Goal: Task Accomplishment & Management: Manage account settings

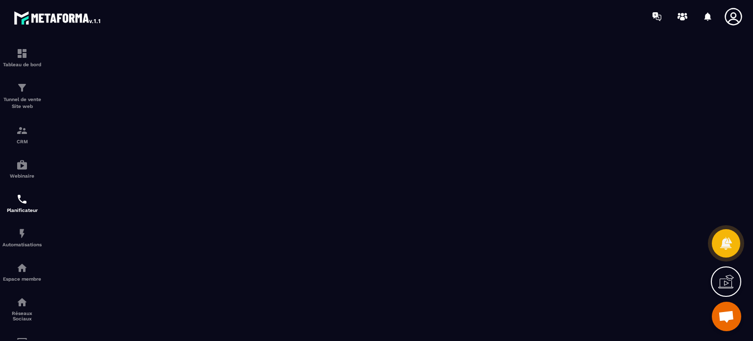
click at [734, 11] on icon at bounding box center [734, 17] width 20 height 20
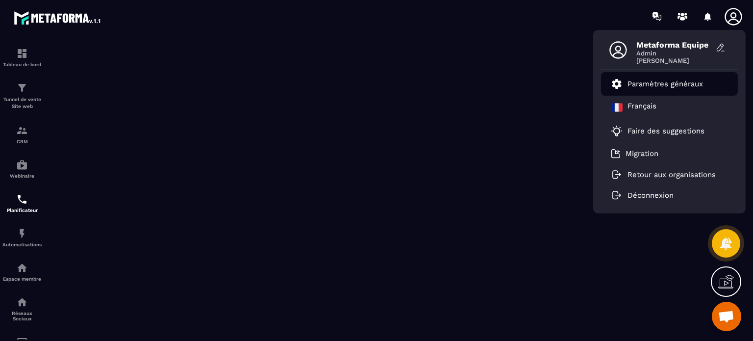
click at [653, 92] on li "Paramètres généraux" at bounding box center [669, 84] width 137 height 24
click at [668, 87] on p "Paramètres généraux" at bounding box center [666, 83] width 76 height 9
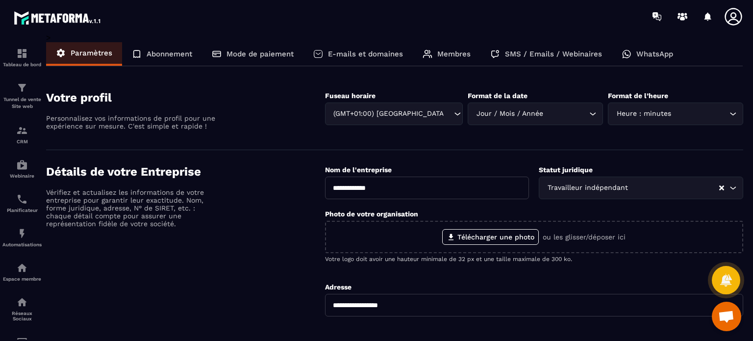
click at [451, 58] on div "Membres" at bounding box center [447, 54] width 68 height 24
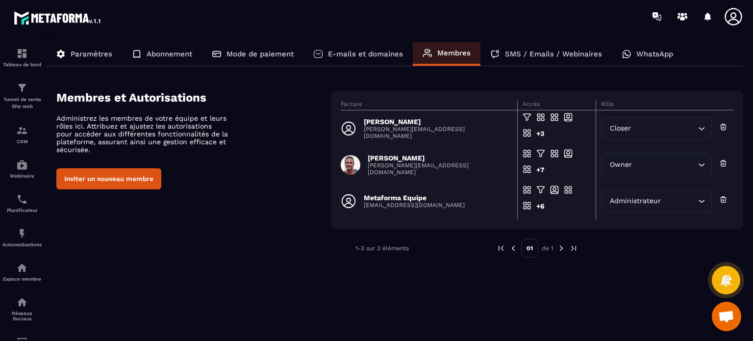
click at [417, 133] on p "[PERSON_NAME][EMAIL_ADDRESS][DOMAIN_NAME]" at bounding box center [438, 133] width 148 height 14
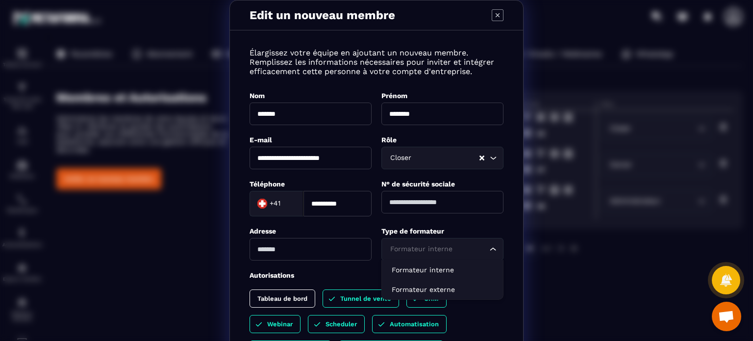
click at [433, 252] on div "Formateur interne" at bounding box center [438, 249] width 102 height 11
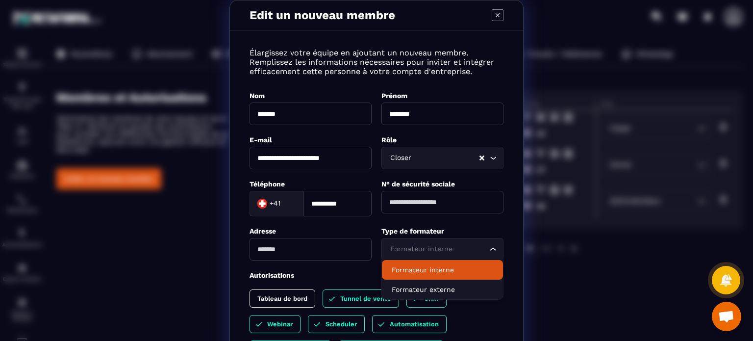
click at [411, 276] on li "Formateur interne" at bounding box center [442, 270] width 121 height 20
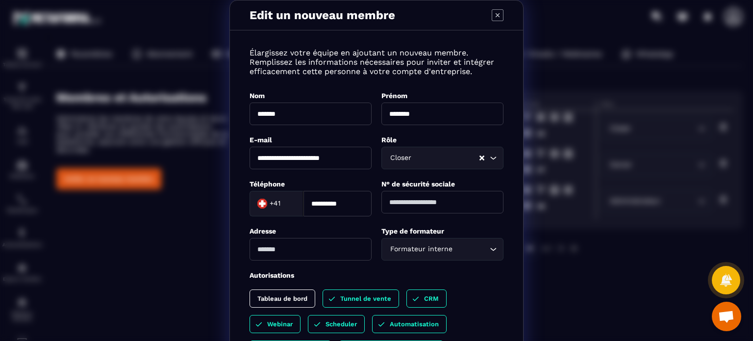
click at [343, 186] on div "Téléphone" at bounding box center [311, 183] width 122 height 9
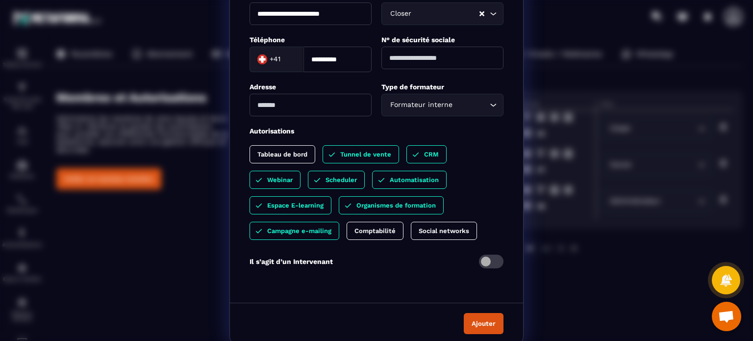
scroll to position [147, 0]
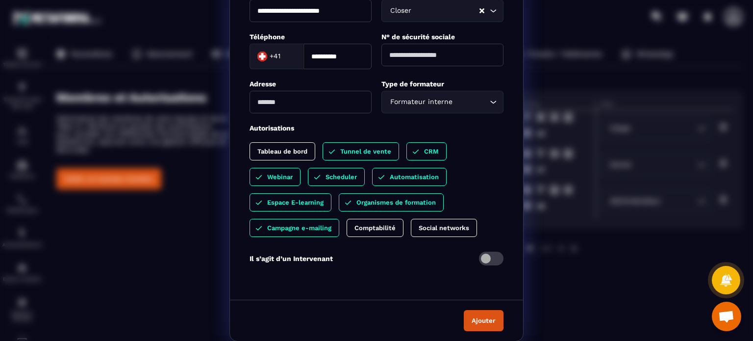
click at [484, 257] on span "Modal window" at bounding box center [491, 259] width 25 height 14
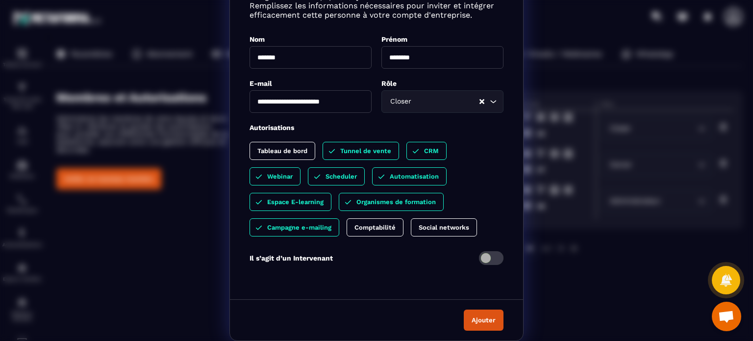
scroll to position [56, 0]
click at [480, 315] on button "Ajouter" at bounding box center [484, 320] width 40 height 21
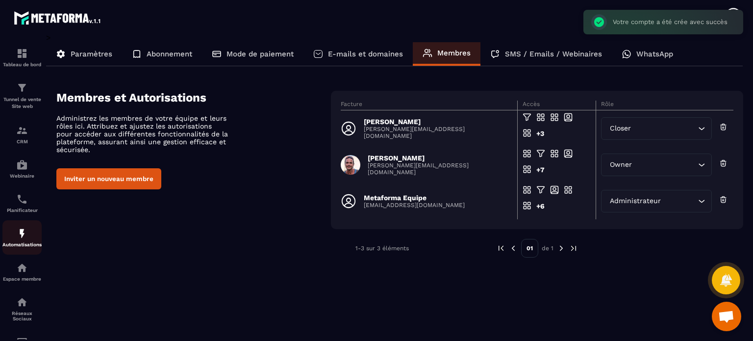
click at [18, 223] on link "Automatisations" at bounding box center [21, 237] width 39 height 34
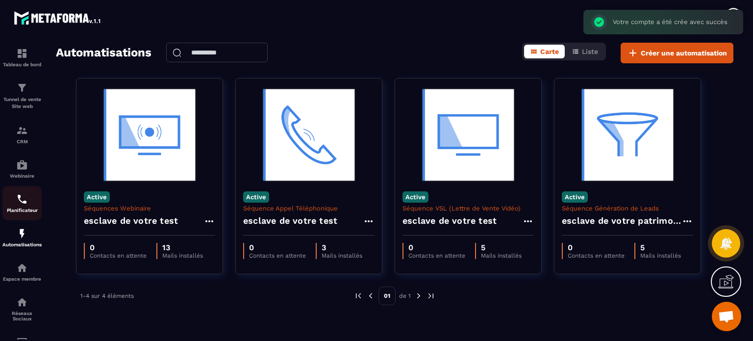
click at [16, 210] on p "Planificateur" at bounding box center [21, 209] width 39 height 5
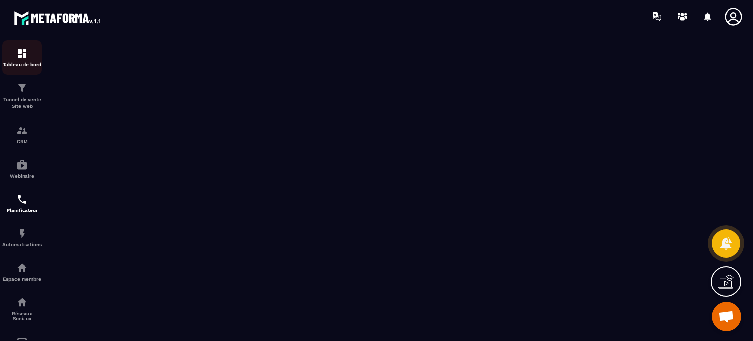
click at [29, 56] on div "Tableau de bord" at bounding box center [21, 58] width 39 height 20
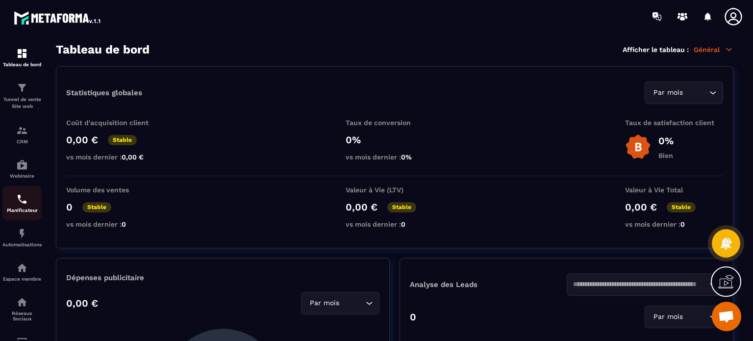
click at [20, 188] on link "Planificateur" at bounding box center [21, 203] width 39 height 34
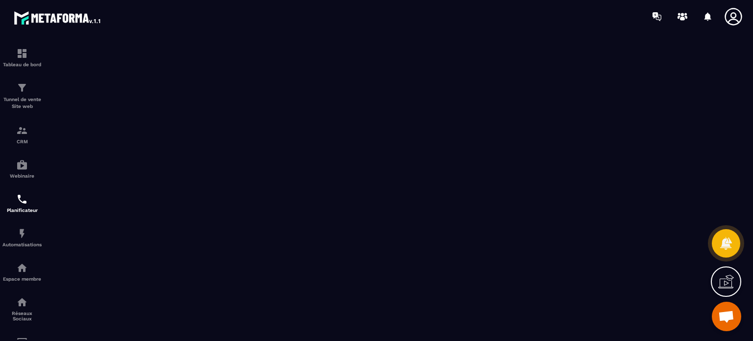
click at [736, 11] on icon at bounding box center [734, 17] width 20 height 20
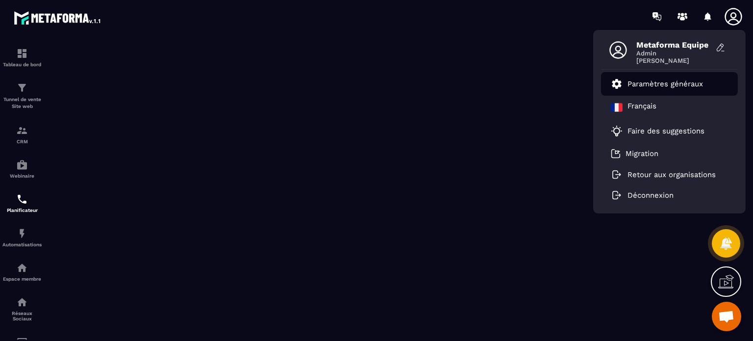
click at [651, 88] on link "Paramètres généraux" at bounding box center [657, 84] width 92 height 12
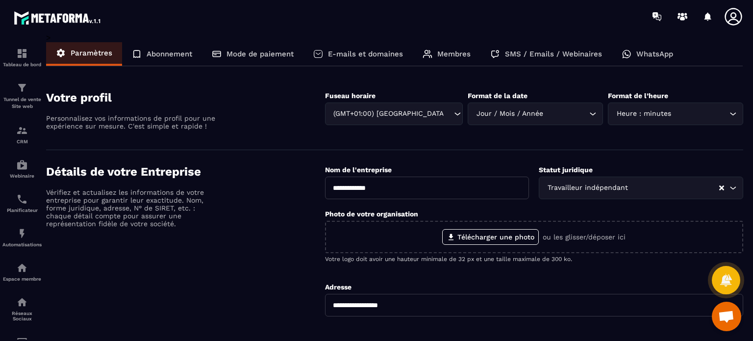
click at [441, 60] on div "Membres" at bounding box center [447, 54] width 68 height 24
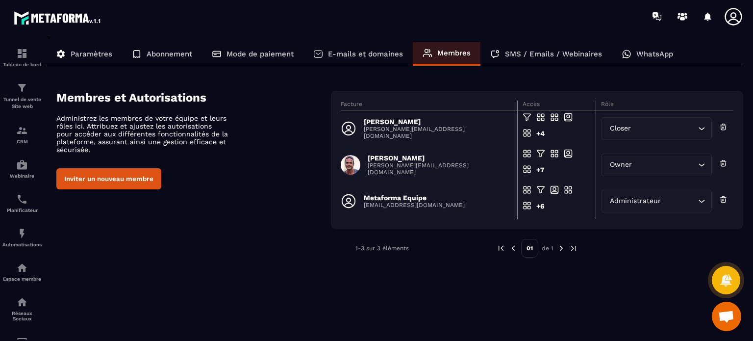
click at [94, 53] on p "Paramètres" at bounding box center [92, 54] width 42 height 9
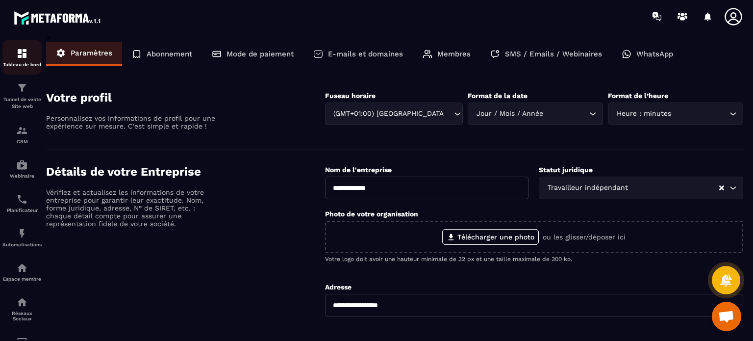
click at [35, 52] on div "Tableau de bord" at bounding box center [21, 58] width 39 height 20
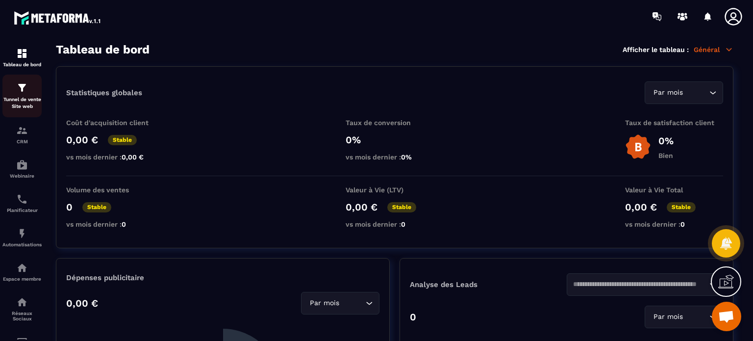
click at [23, 95] on div "Tunnel de vente Site web" at bounding box center [21, 96] width 39 height 28
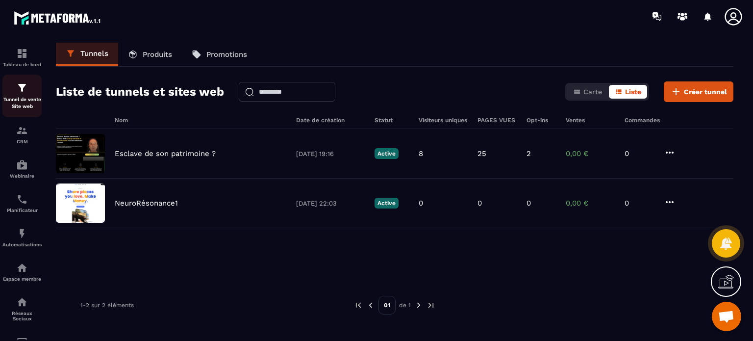
click at [11, 91] on div "Tunnel de vente Site web" at bounding box center [21, 96] width 39 height 28
click at [728, 17] on icon at bounding box center [734, 17] width 20 height 20
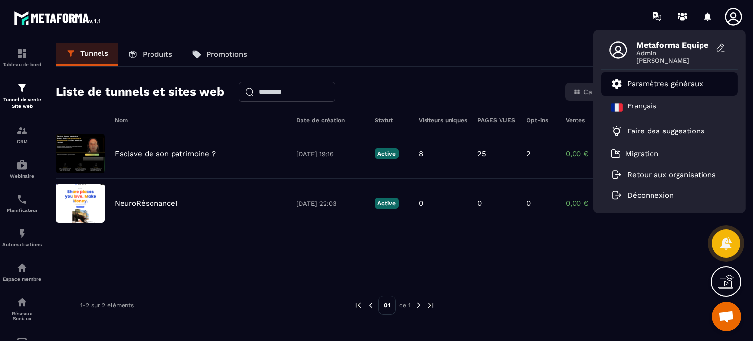
click at [658, 88] on link "Paramètres généraux" at bounding box center [657, 84] width 92 height 12
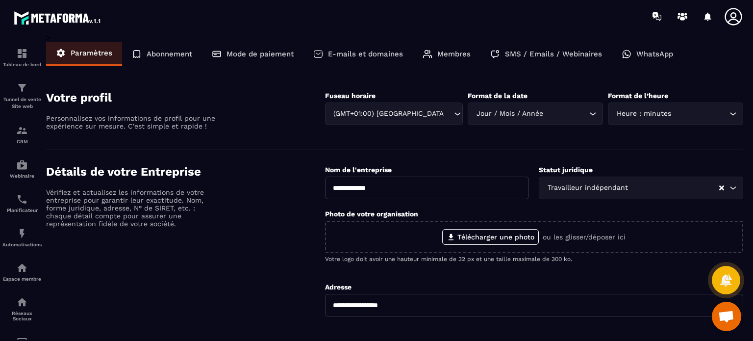
click at [270, 51] on p "Mode de paiement" at bounding box center [260, 54] width 67 height 9
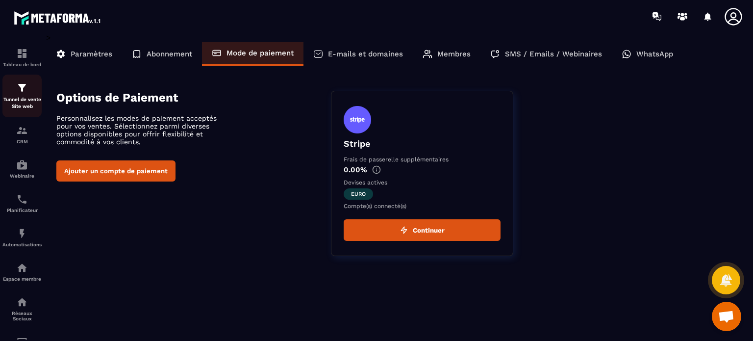
click at [13, 98] on p "Tunnel de vente Site web" at bounding box center [21, 103] width 39 height 14
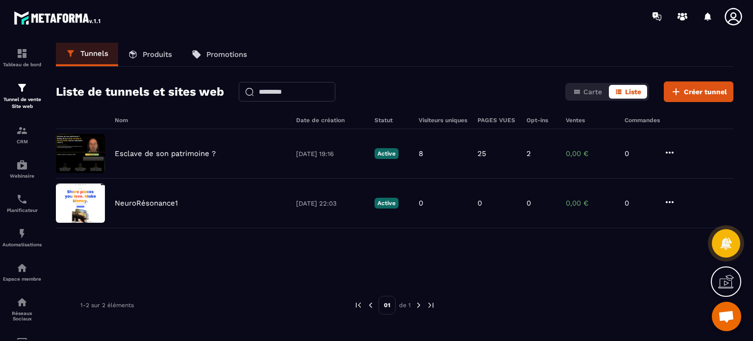
click at [730, 17] on icon at bounding box center [734, 17] width 20 height 20
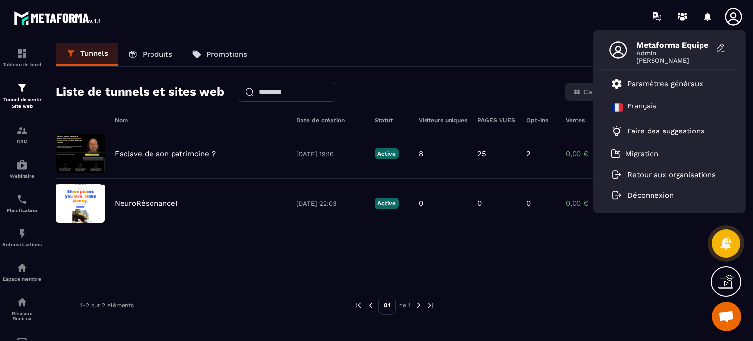
click at [361, 65] on div "Tunnels Produits Promotions" at bounding box center [395, 55] width 678 height 24
